Goal: Check status: Check status

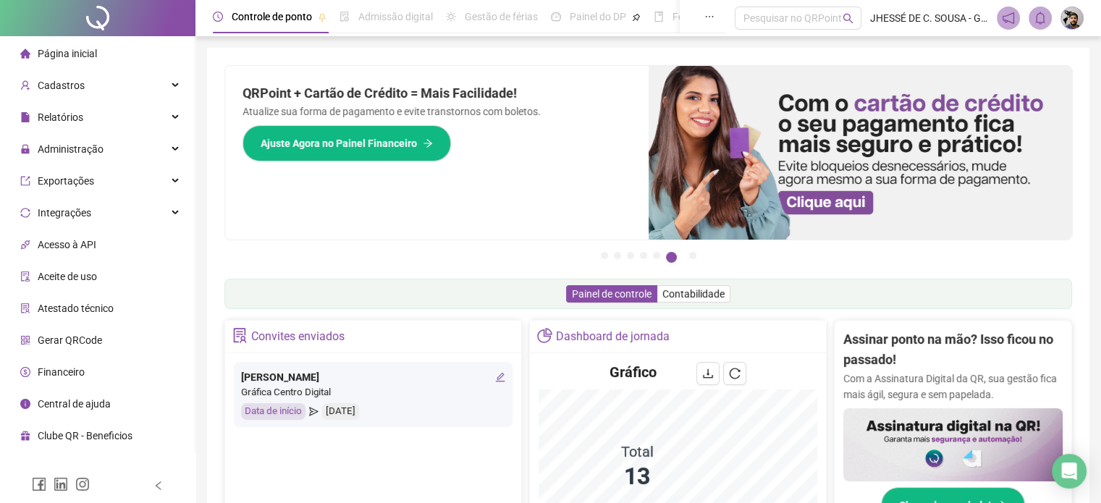
scroll to position [72, 0]
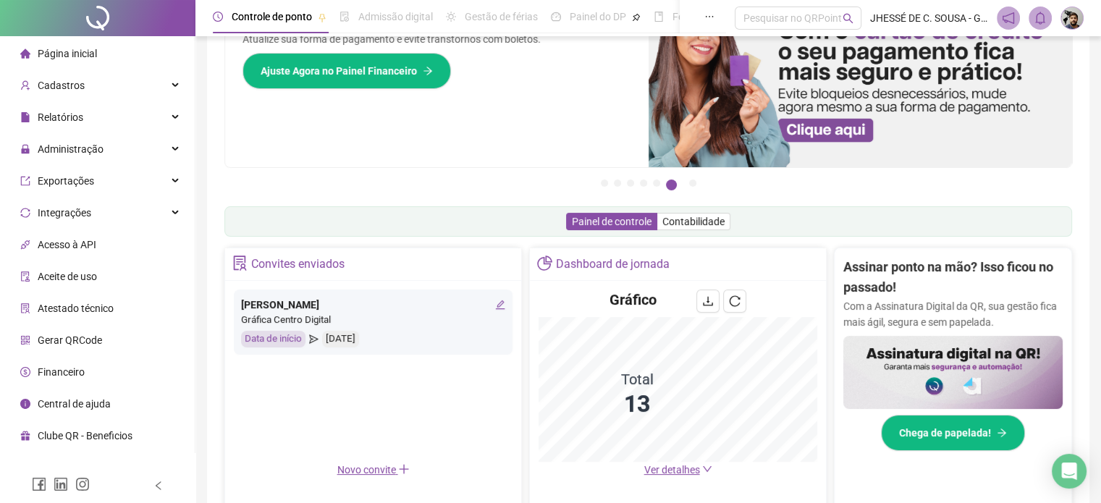
click at [654, 470] on span "Ver detalhes" at bounding box center [672, 470] width 56 height 12
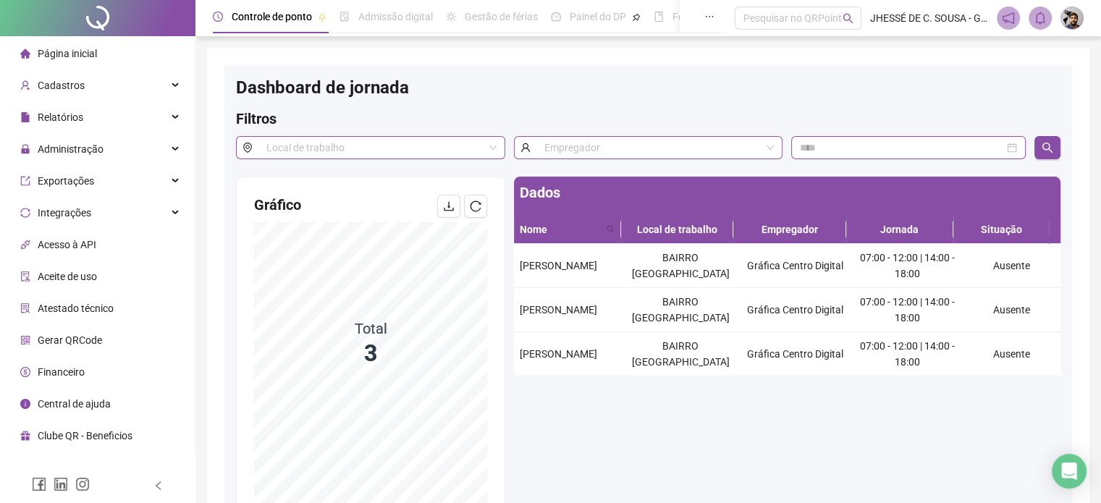
click at [119, 34] on div at bounding box center [97, 18] width 195 height 36
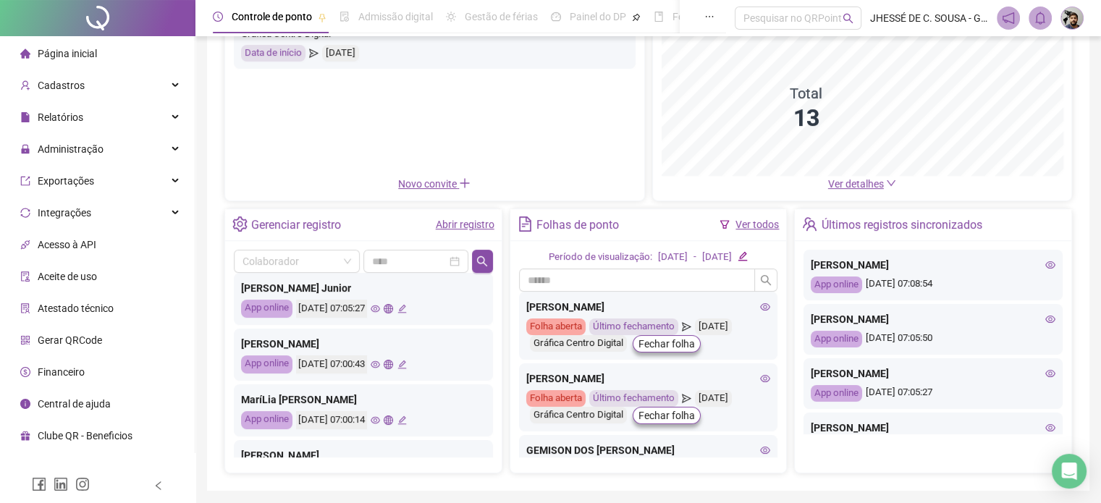
scroll to position [217, 0]
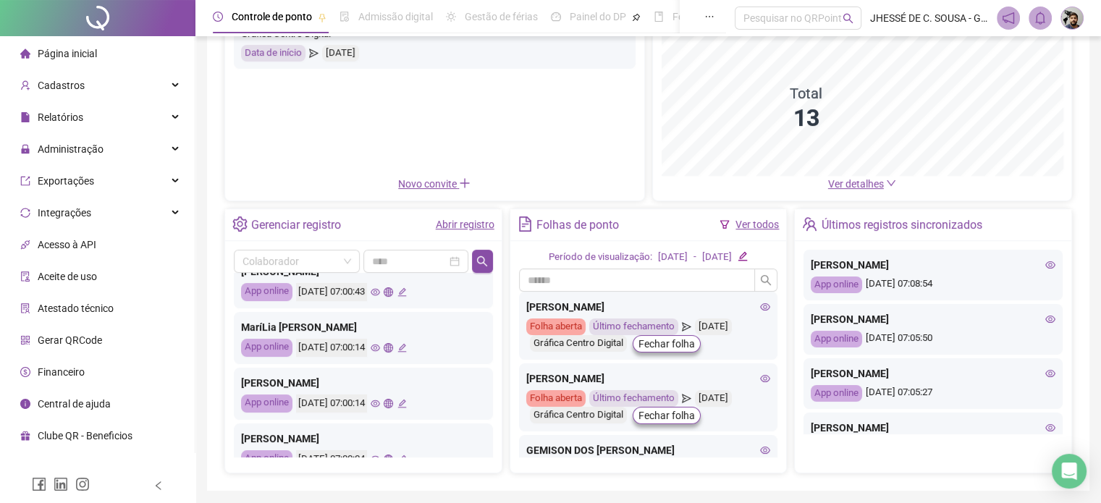
click at [401, 347] on div "MaríLia [PERSON_NAME] App online [DATE] 07:00:14" at bounding box center [363, 338] width 259 height 52
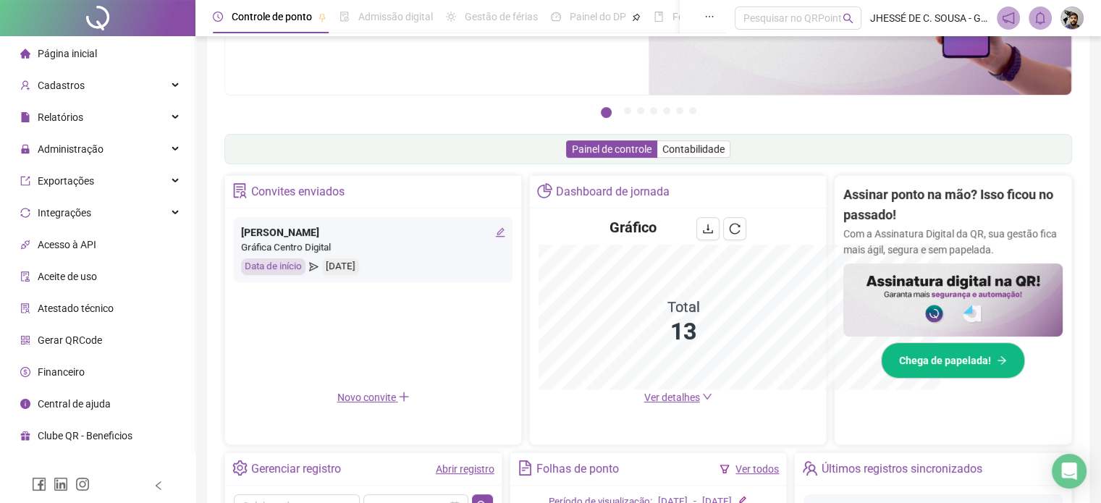
scroll to position [358, 0]
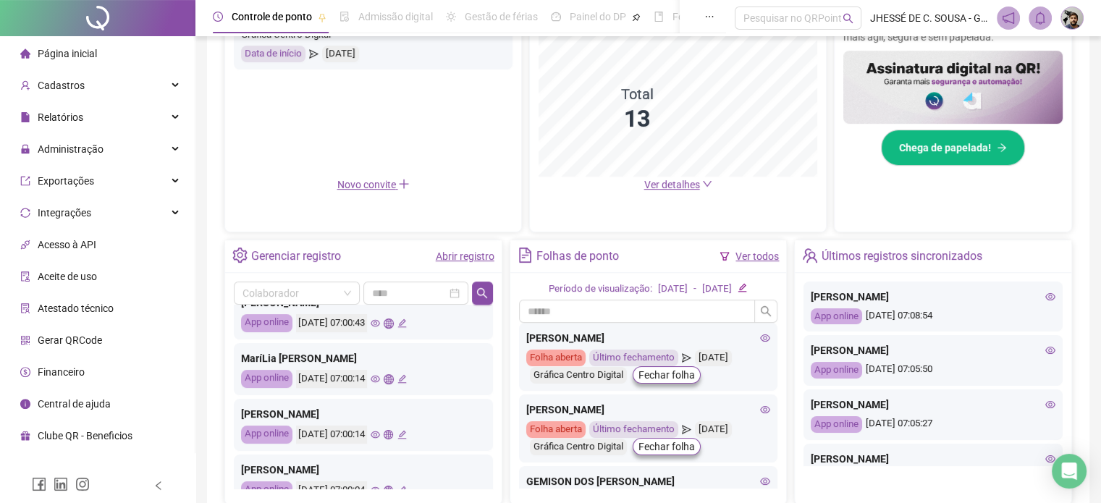
click at [380, 432] on icon "eye" at bounding box center [375, 434] width 9 height 7
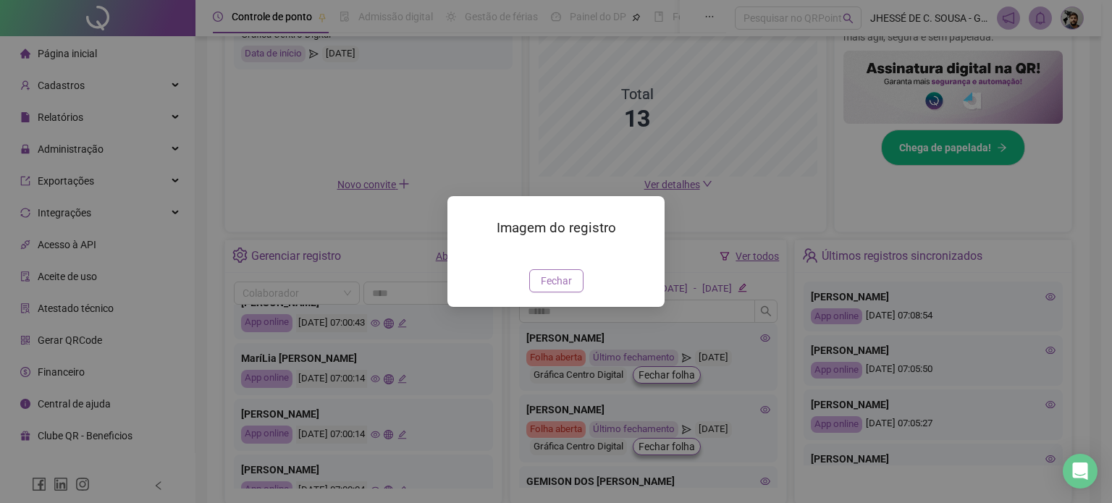
click at [570, 289] on span "Fechar" at bounding box center [556, 281] width 31 height 16
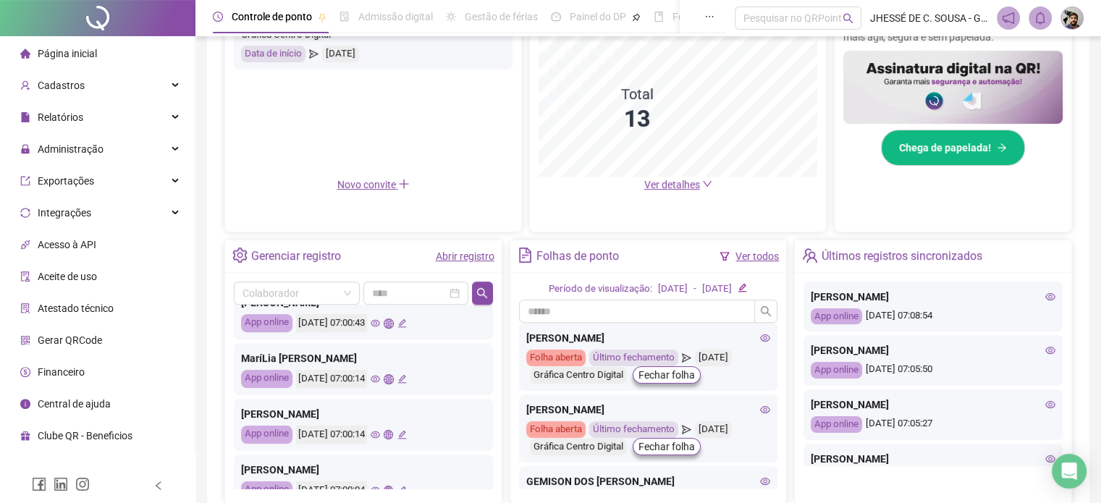
click at [380, 376] on icon "eye" at bounding box center [375, 379] width 9 height 7
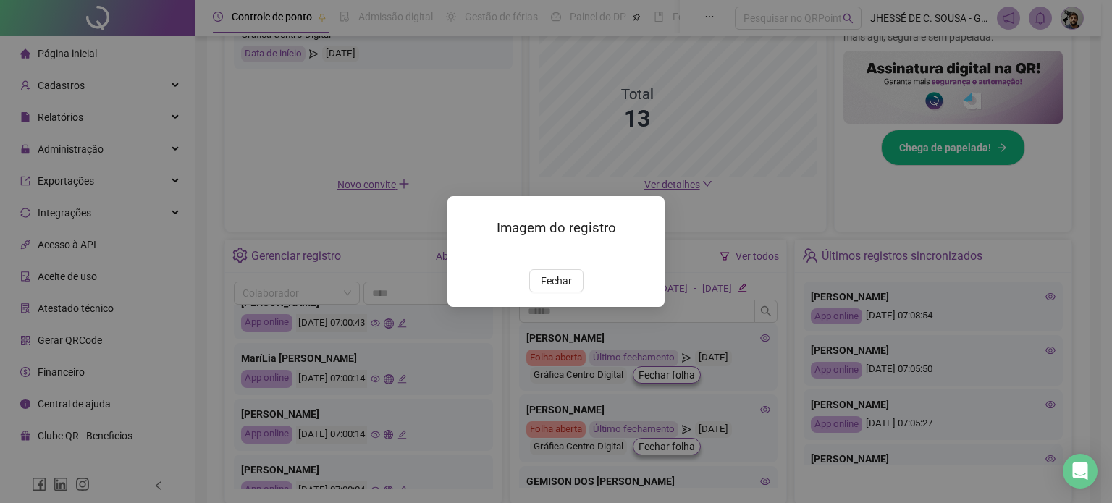
click at [465, 254] on img at bounding box center [465, 254] width 0 height 0
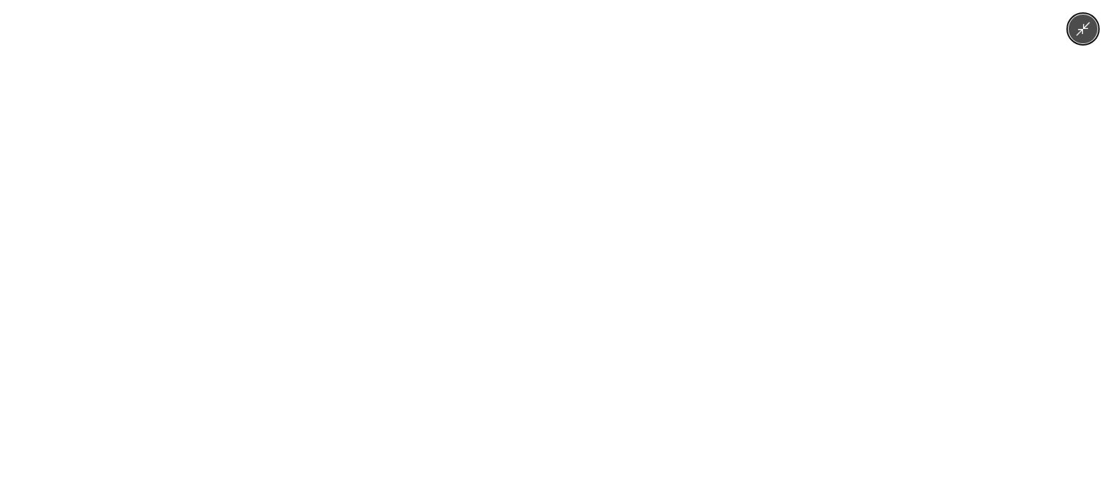
drag, startPoint x: 1086, startPoint y: 214, endPoint x: 969, endPoint y: 193, distance: 118.3
click at [1083, 212] on div at bounding box center [556, 251] width 1112 height 503
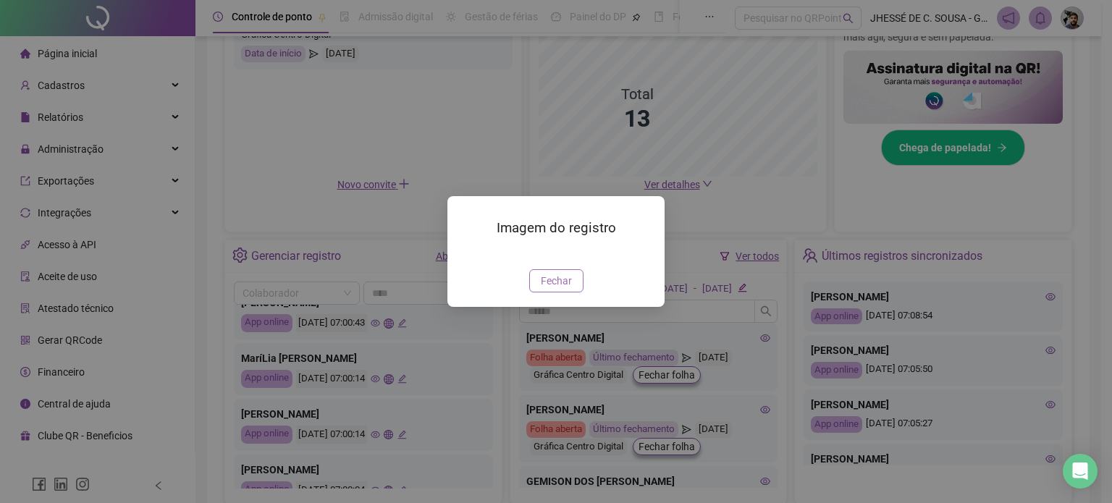
click at [566, 289] on span "Fechar" at bounding box center [556, 281] width 31 height 16
